Goal: Information Seeking & Learning: Learn about a topic

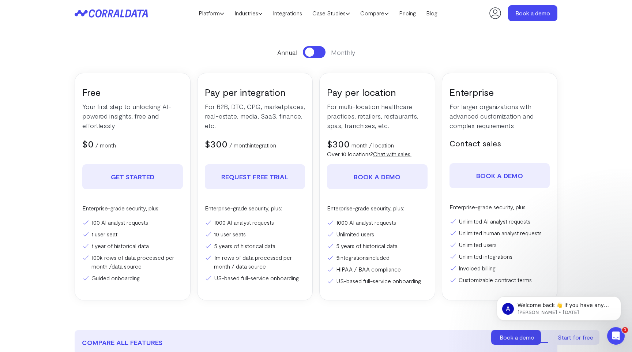
scroll to position [103, 0]
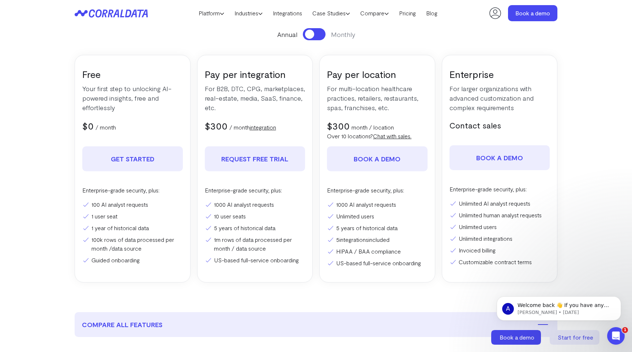
click at [218, 217] on li "10 user seats" at bounding box center [255, 216] width 101 height 9
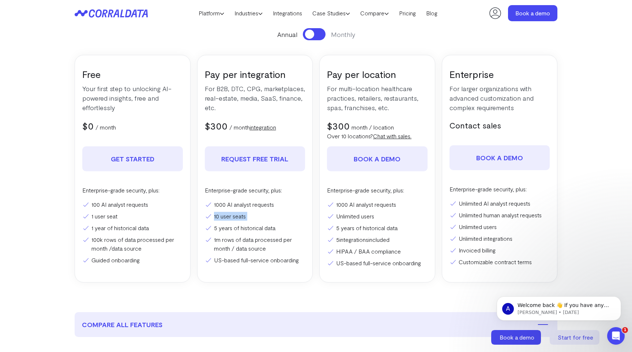
click at [218, 217] on li "10 user seats" at bounding box center [255, 216] width 101 height 9
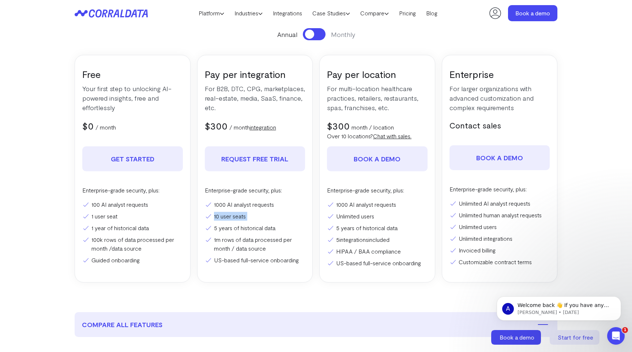
click at [221, 217] on li "10 user seats" at bounding box center [255, 216] width 101 height 9
click at [444, 147] on div "Enterprise For larger organizations with advanced customization and complex req…" at bounding box center [500, 168] width 116 height 227
click at [340, 216] on li "Unlimited users" at bounding box center [377, 216] width 101 height 9
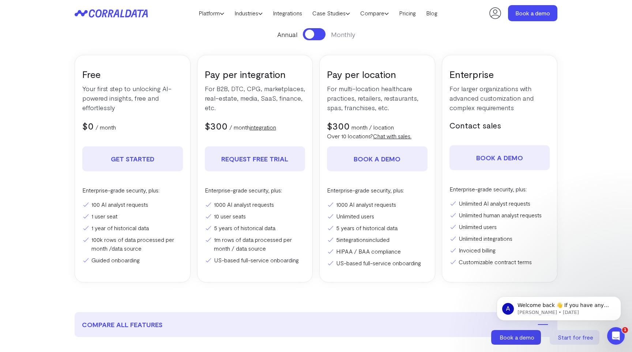
click at [347, 230] on li "5 years of historical data" at bounding box center [377, 227] width 101 height 9
click at [354, 244] on ul "1000 AI analyst requests Unlimited users 5 years of historical data 5 integrati…" at bounding box center [377, 233] width 101 height 67
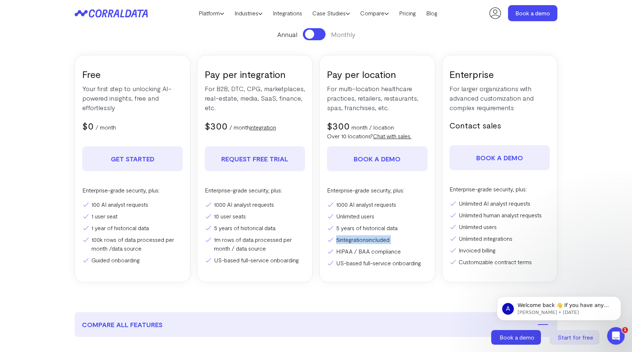
click at [354, 244] on ul "1000 AI analyst requests Unlimited users 5 years of historical data 5 integrati…" at bounding box center [377, 233] width 101 height 67
click at [360, 243] on li "5 integrations included" at bounding box center [377, 239] width 101 height 9
click at [349, 238] on link "integrations" at bounding box center [353, 239] width 29 height 7
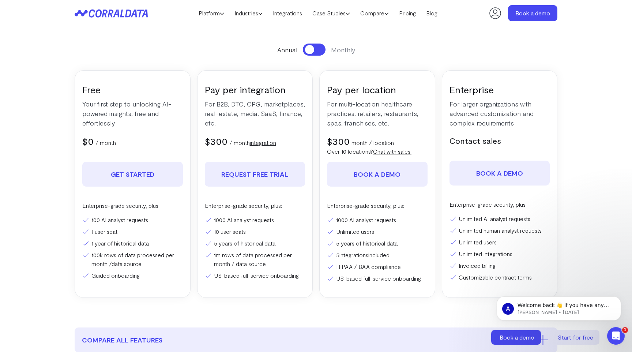
scroll to position [103, 0]
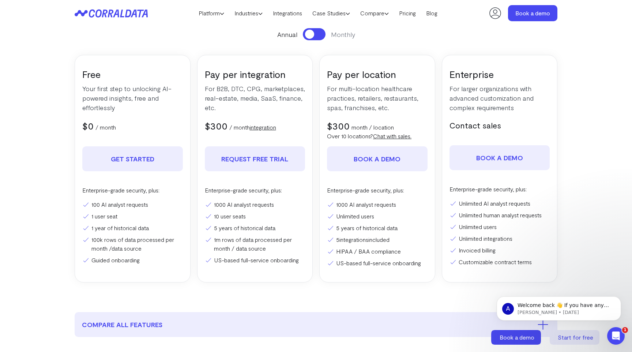
click at [217, 217] on li "10 user seats" at bounding box center [255, 216] width 101 height 9
click at [226, 204] on li "1000 AI analyst requests" at bounding box center [255, 204] width 101 height 9
click at [226, 218] on li "10 user seats" at bounding box center [255, 216] width 101 height 9
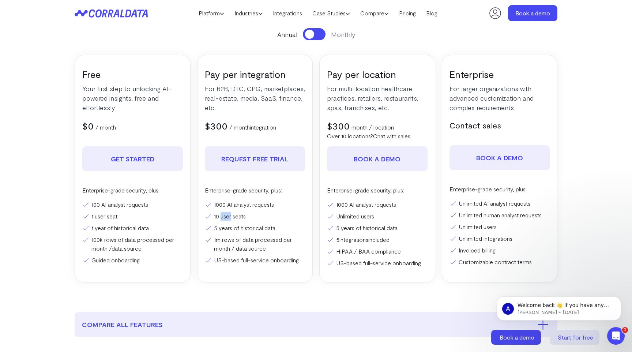
click at [226, 218] on li "10 user seats" at bounding box center [255, 216] width 101 height 9
click at [232, 223] on li "5 years of historical data" at bounding box center [255, 227] width 101 height 9
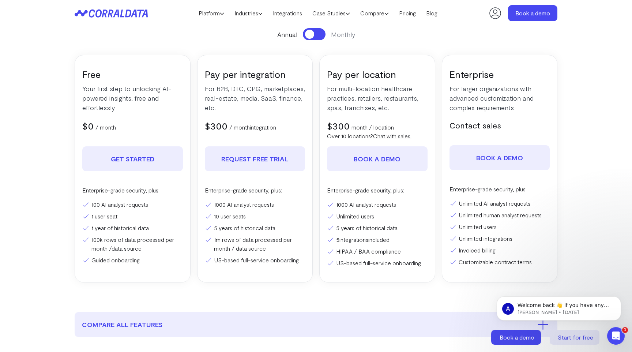
click at [236, 216] on li "10 user seats" at bounding box center [255, 216] width 101 height 9
drag, startPoint x: 215, startPoint y: 205, endPoint x: 254, endPoint y: 222, distance: 43.1
click at [254, 222] on ul "1000 AI analyst requests 10 user seats 5 years of historical data 1m rows of da…" at bounding box center [255, 232] width 101 height 64
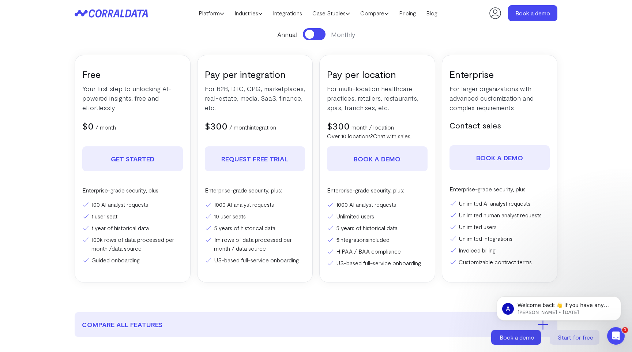
click at [254, 222] on ul "1000 AI analyst requests 10 user seats 5 years of historical data 1m rows of da…" at bounding box center [255, 232] width 101 height 64
click at [257, 225] on li "5 years of historical data" at bounding box center [255, 227] width 101 height 9
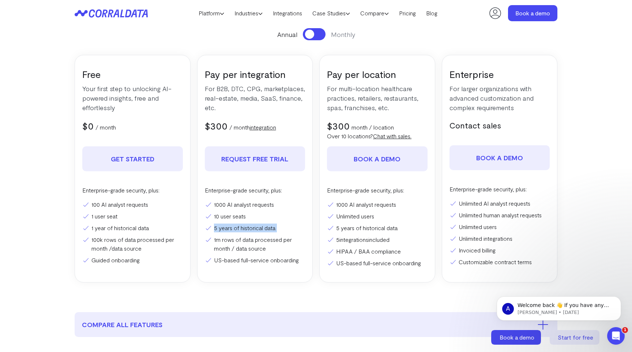
click at [257, 225] on li "5 years of historical data" at bounding box center [255, 227] width 101 height 9
click at [257, 236] on li "1m rows of data processed per month / data source" at bounding box center [255, 244] width 101 height 18
click at [258, 241] on li "1m rows of data processed per month / data source" at bounding box center [255, 244] width 101 height 18
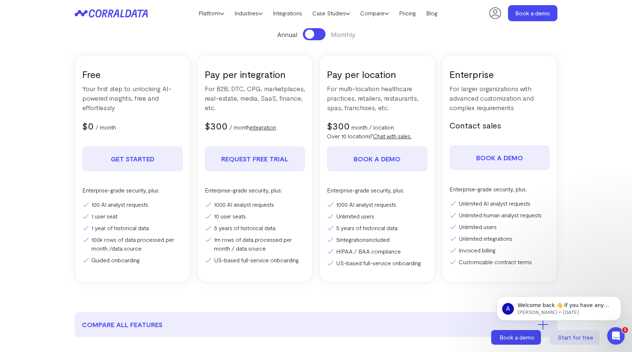
click at [262, 254] on ul "1000 AI analyst requests 10 user seats 5 years of historical data 1m rows of da…" at bounding box center [255, 232] width 101 height 64
click at [265, 251] on li "1m rows of data processed per month / data source" at bounding box center [255, 244] width 101 height 18
click at [341, 227] on li "5 years of historical data" at bounding box center [377, 227] width 101 height 9
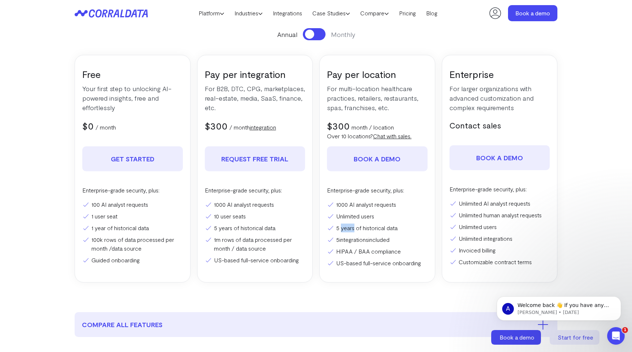
click at [341, 227] on li "5 years of historical data" at bounding box center [377, 227] width 101 height 9
click at [344, 238] on link "integrations" at bounding box center [353, 239] width 29 height 7
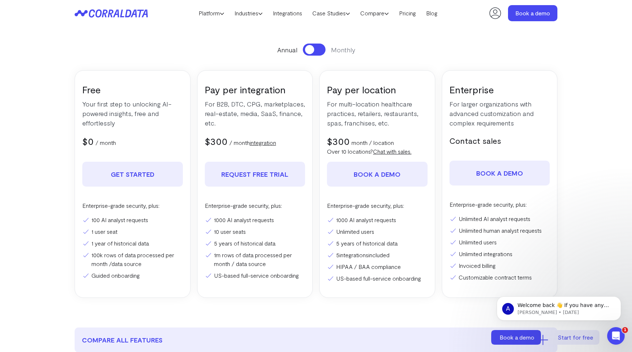
scroll to position [103, 0]
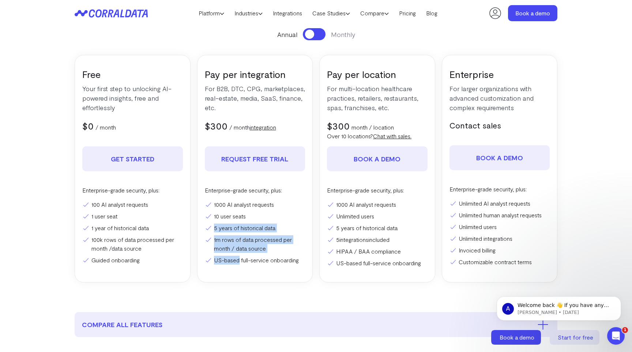
drag, startPoint x: 214, startPoint y: 229, endPoint x: 238, endPoint y: 257, distance: 37.1
click at [238, 257] on ul "1000 AI analyst requests 10 user seats 5 years of historical data 1m rows of da…" at bounding box center [255, 232] width 101 height 64
click at [238, 257] on li "US-based full-service onboarding" at bounding box center [255, 260] width 101 height 9
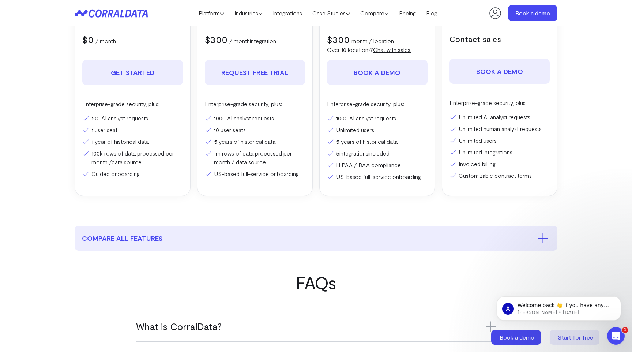
scroll to position [310, 0]
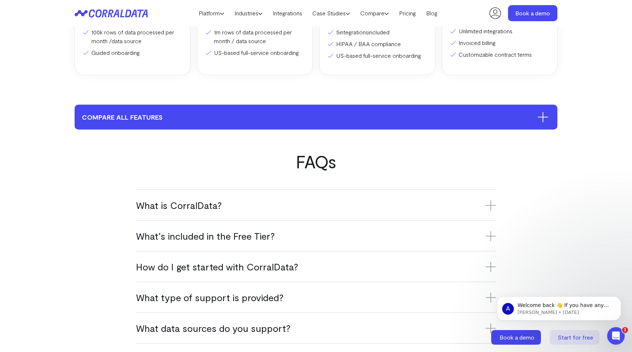
click at [251, 121] on button "compare all features" at bounding box center [316, 117] width 483 height 25
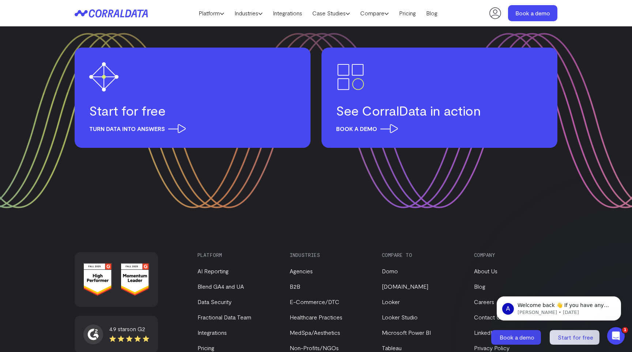
scroll to position [2513, 0]
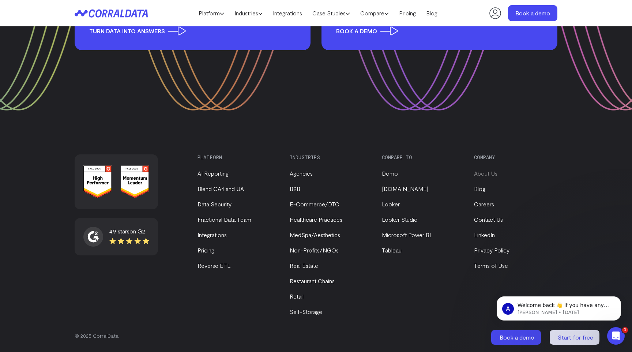
click at [489, 174] on link "About Us" at bounding box center [485, 173] width 23 height 7
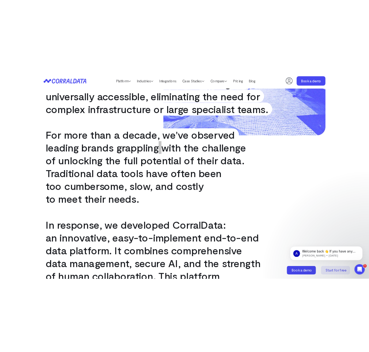
scroll to position [290, 0]
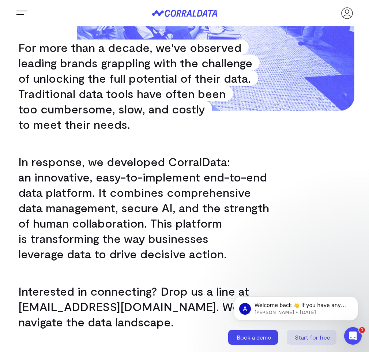
click at [100, 149] on div "At CorralData, we are democratizing the AI revolution, anchored by a fundamenta…" at bounding box center [184, 67] width 347 height 523
click at [73, 160] on span "In response, we developed CorralData:" at bounding box center [124, 161] width 226 height 15
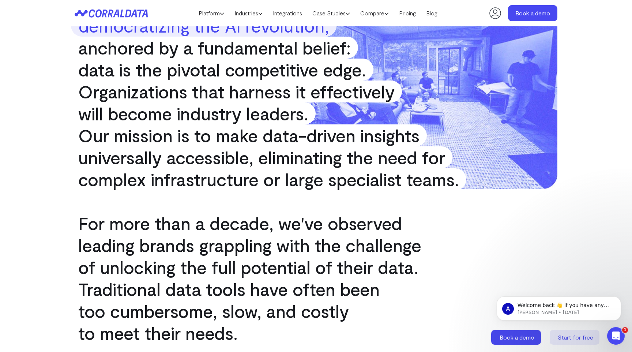
scroll to position [297, 0]
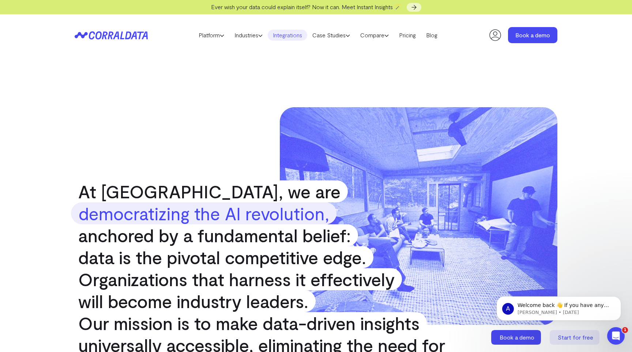
click at [284, 36] on link "Integrations" at bounding box center [287, 35] width 39 height 11
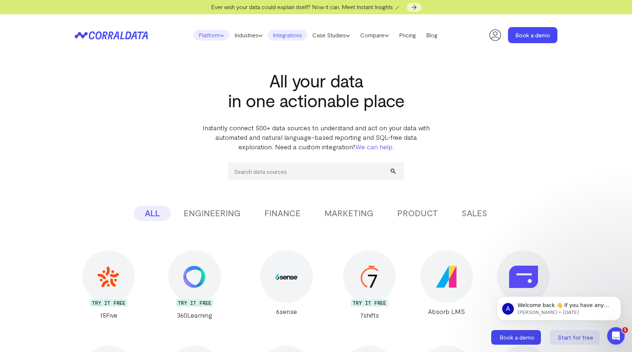
click at [198, 31] on link "Platform" at bounding box center [211, 35] width 36 height 11
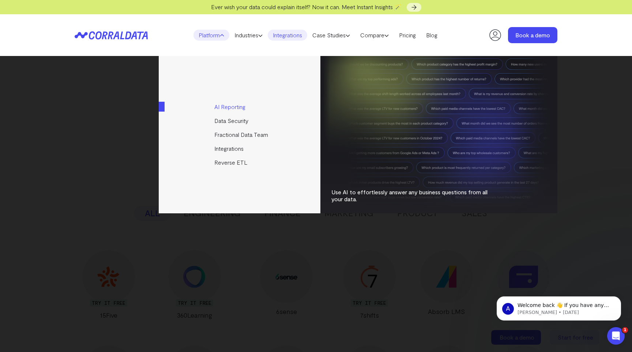
click at [223, 106] on link "AI Reporting" at bounding box center [240, 107] width 163 height 14
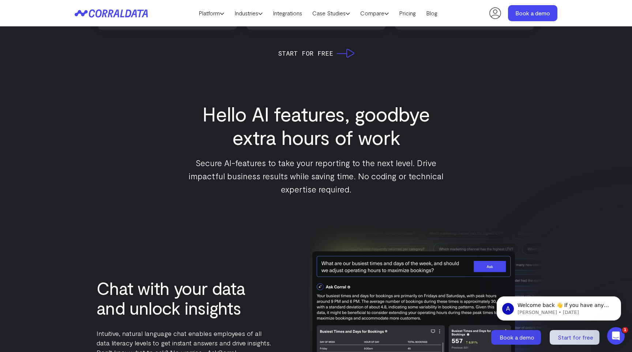
scroll to position [563, 0]
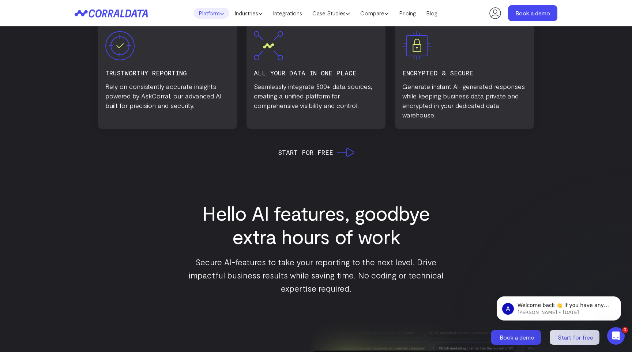
click at [220, 14] on icon at bounding box center [222, 13] width 4 height 4
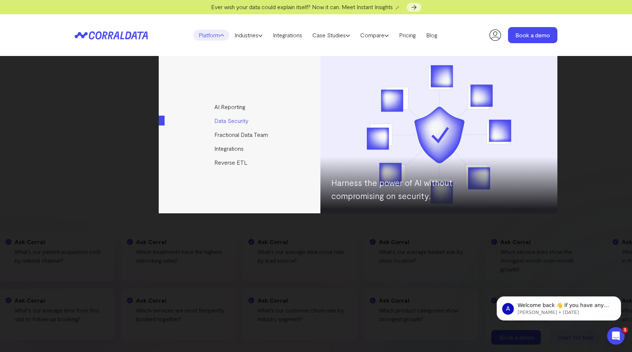
click at [227, 120] on link "Data Security" at bounding box center [240, 121] width 163 height 14
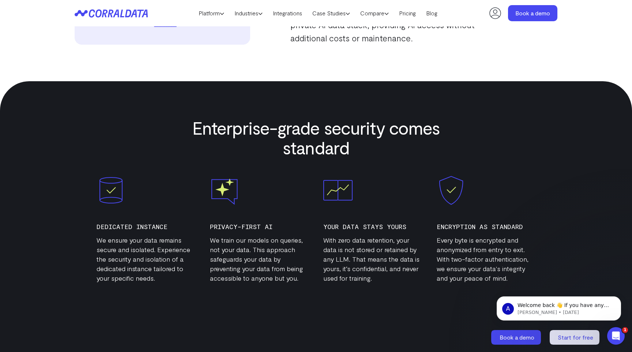
scroll to position [63, 0]
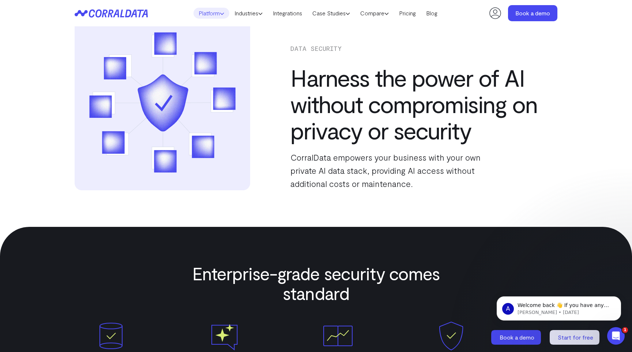
click at [211, 15] on link "Platform" at bounding box center [211, 13] width 36 height 11
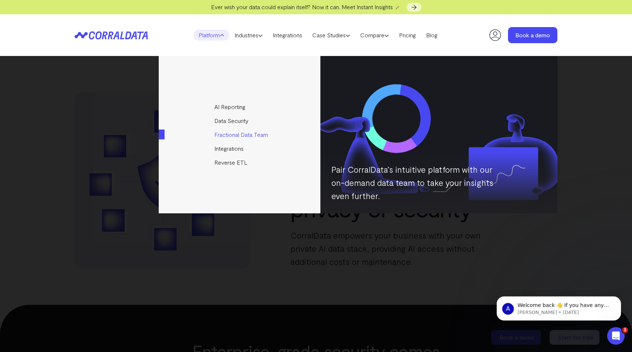
click at [221, 133] on link "Fractional Data Team" at bounding box center [240, 135] width 163 height 14
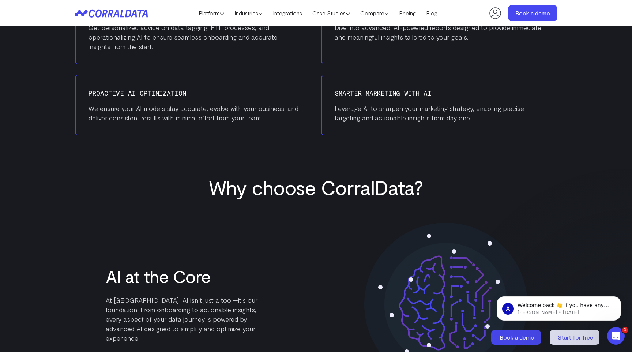
scroll to position [420, 0]
